Goal: Book appointment/travel/reservation

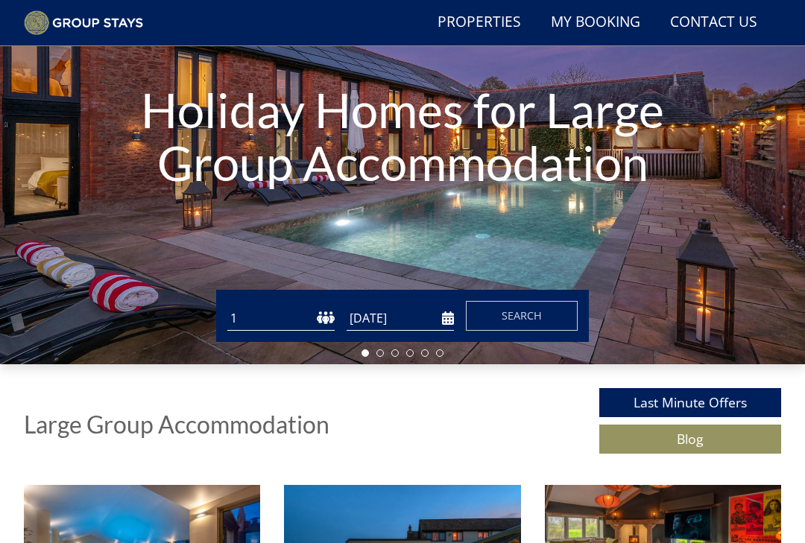
scroll to position [165, 0]
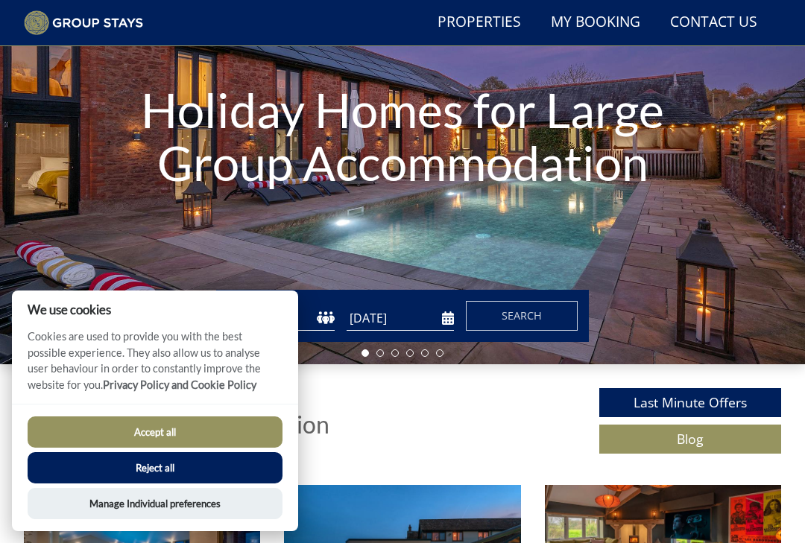
click at [102, 448] on button "Accept all" at bounding box center [155, 432] width 255 height 31
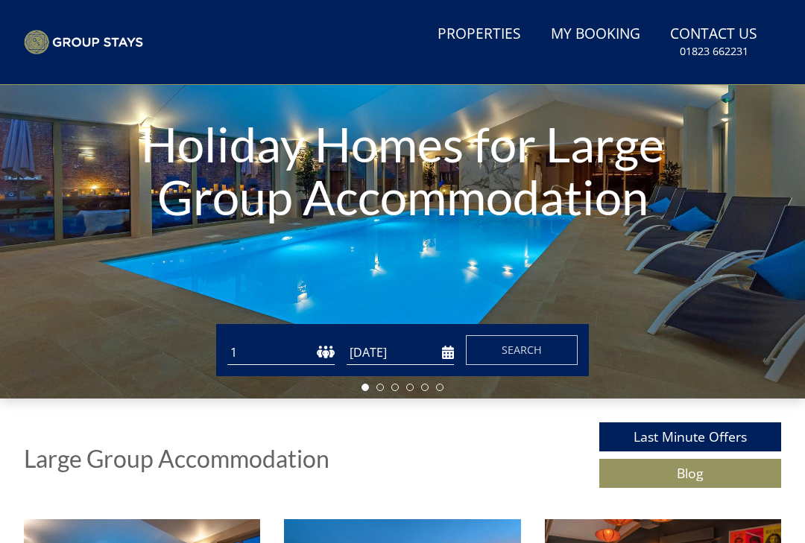
scroll to position [218, 0]
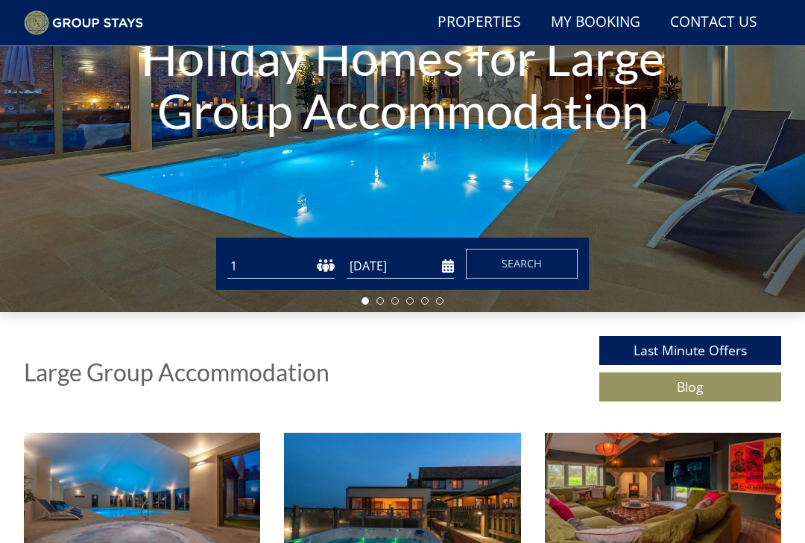
click at [258, 259] on select "1 2 3 4 5 6 7 8 9 10 11 12 13 14 15 16 17 18 19 20 21 22 23 24 25 26 27 28 29 3…" at bounding box center [280, 266] width 107 height 25
select select "12"
click at [446, 265] on input "[DATE]" at bounding box center [400, 266] width 107 height 25
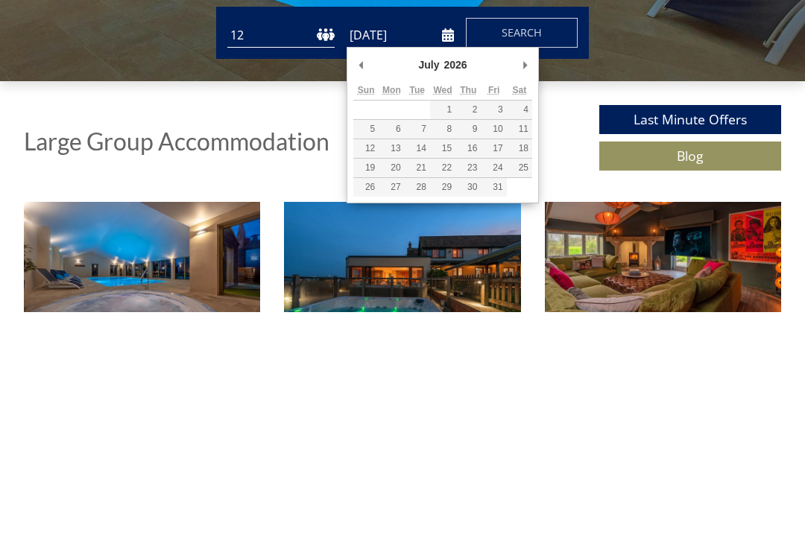
type input "24/07/2026"
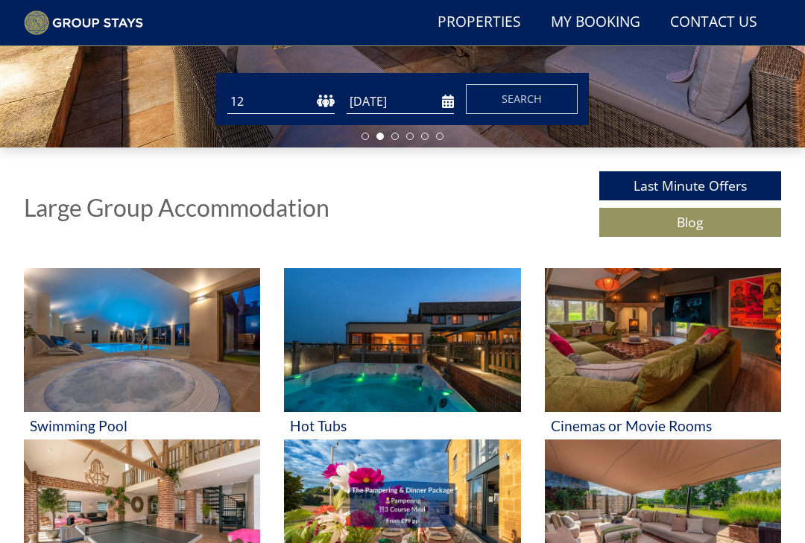
scroll to position [381, 0]
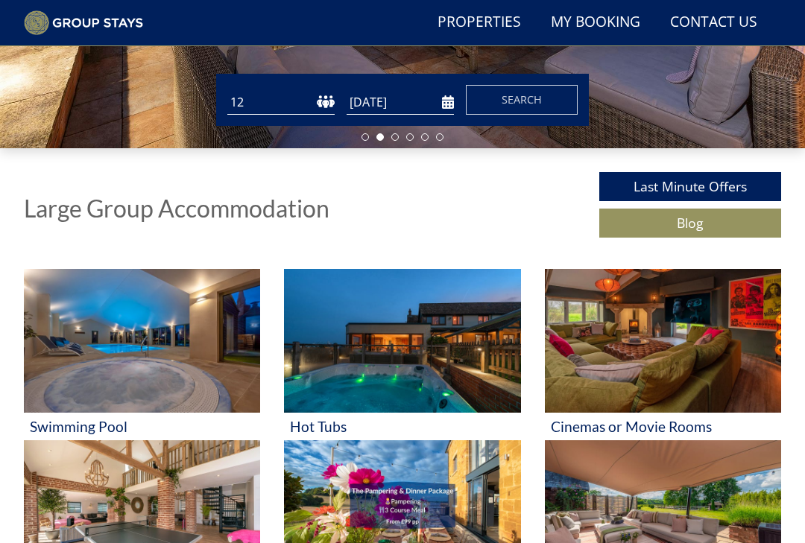
click at [561, 100] on button "Search" at bounding box center [522, 101] width 112 height 30
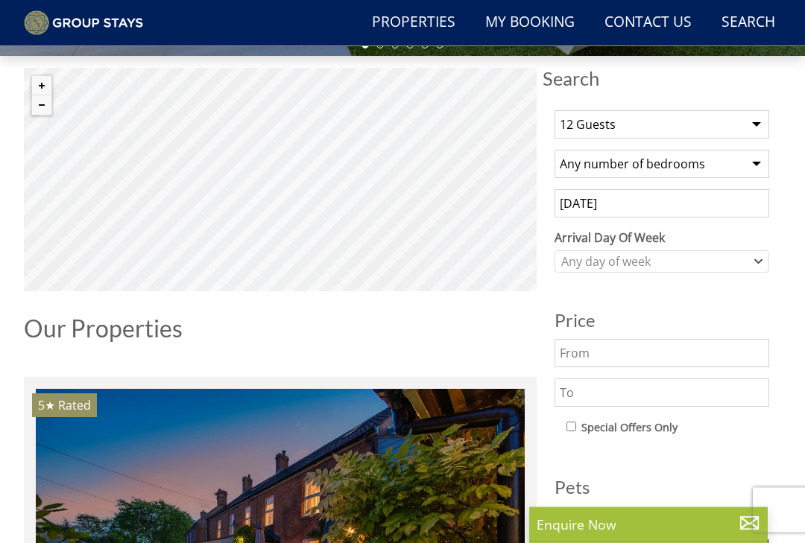
scroll to position [476, 0]
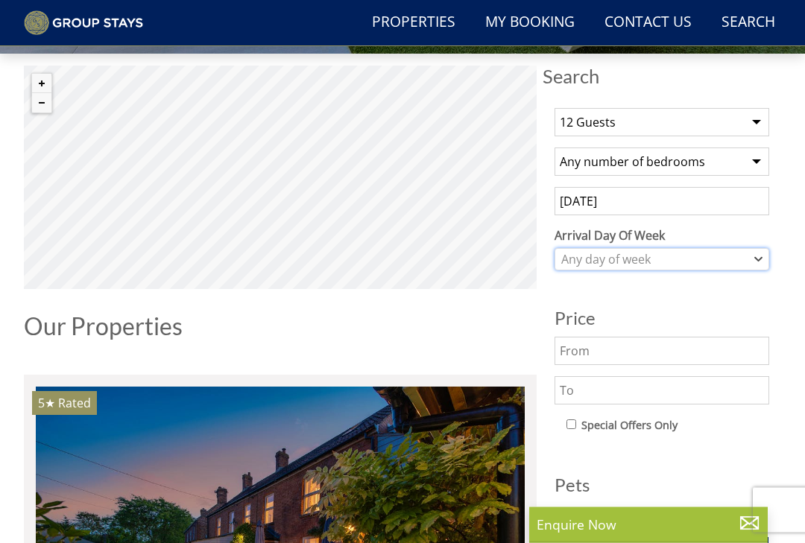
click at [733, 255] on div "Any day of week" at bounding box center [654, 260] width 193 height 16
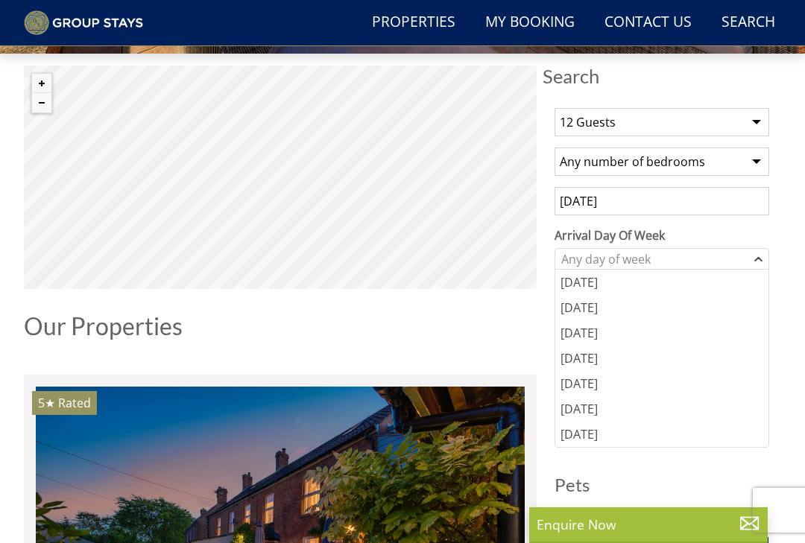
click at [669, 376] on div "Friday" at bounding box center [661, 383] width 213 height 25
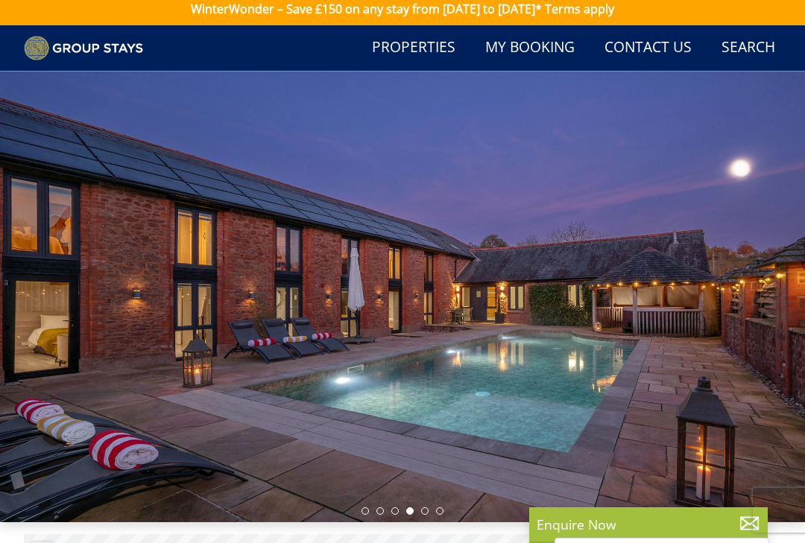
scroll to position [0, 0]
